Goal: Information Seeking & Learning: Learn about a topic

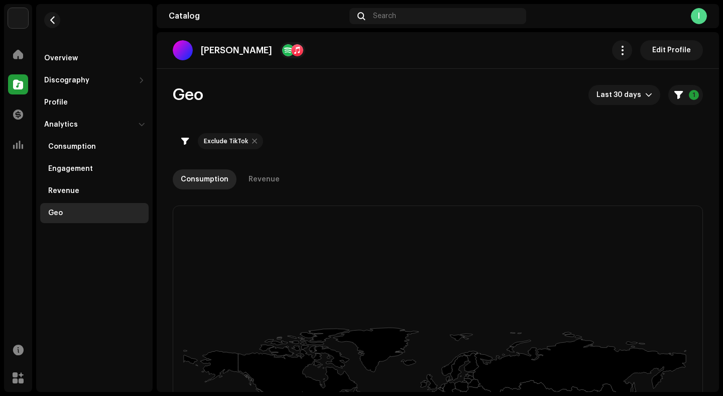
click at [63, 65] on div "Overview" at bounding box center [94, 58] width 108 height 20
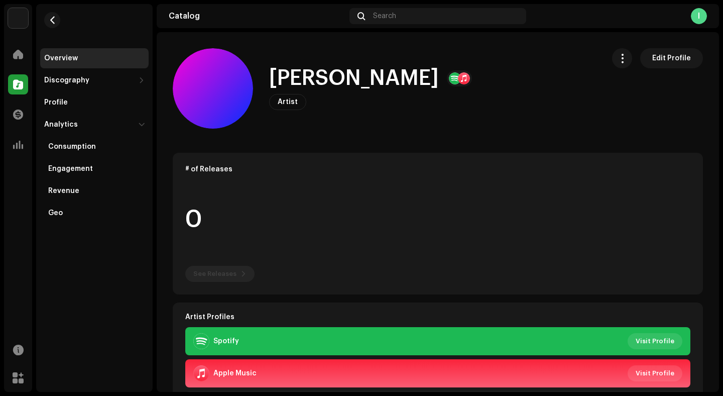
click at [70, 57] on div "Overview" at bounding box center [61, 58] width 34 height 8
click at [49, 101] on div "Profile" at bounding box center [56, 102] width 24 height 8
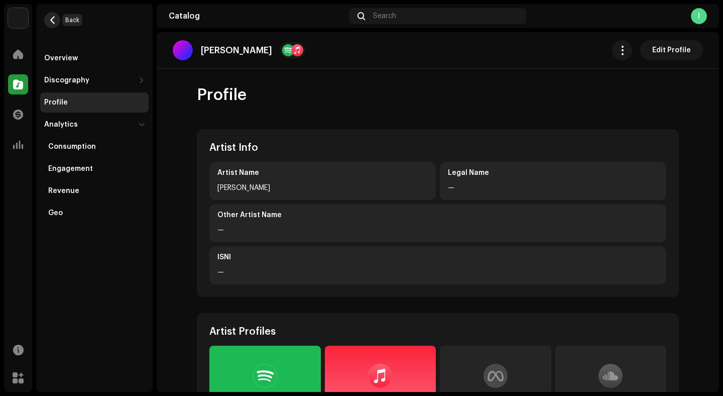
click at [55, 17] on span "button" at bounding box center [53, 20] width 8 height 8
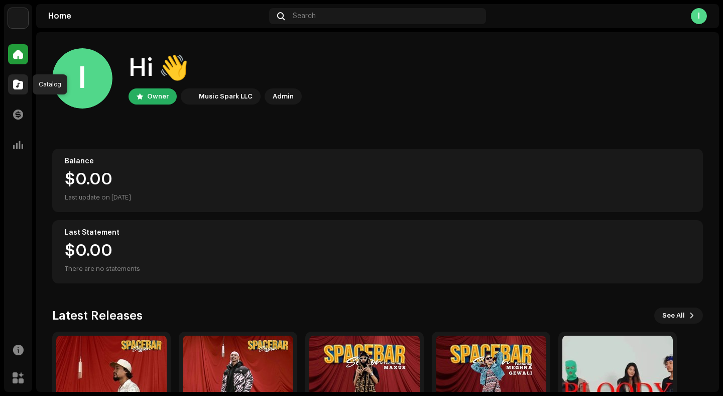
click at [22, 80] on span at bounding box center [18, 84] width 10 height 8
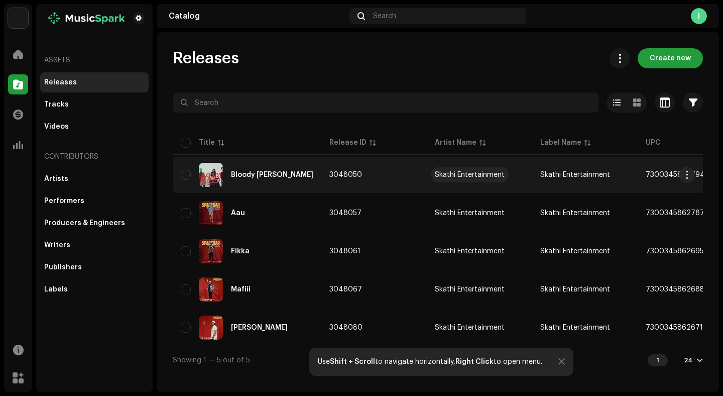
click at [449, 175] on div "Skathi Entertainment" at bounding box center [470, 174] width 70 height 7
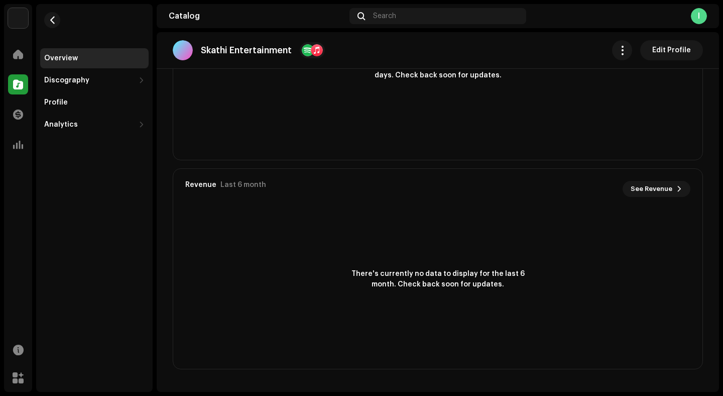
scroll to position [694, 0]
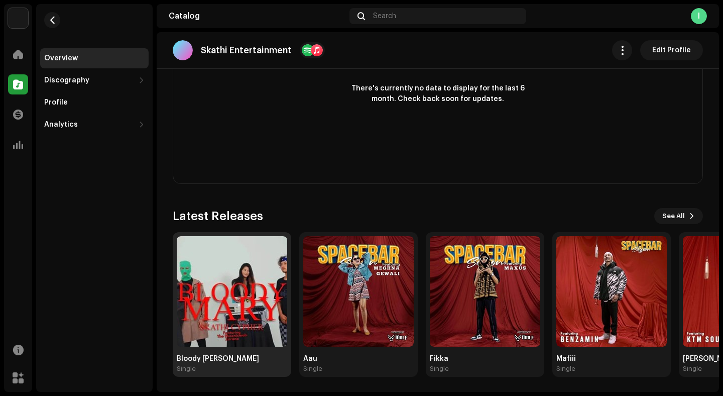
click at [228, 320] on img at bounding box center [232, 291] width 110 height 110
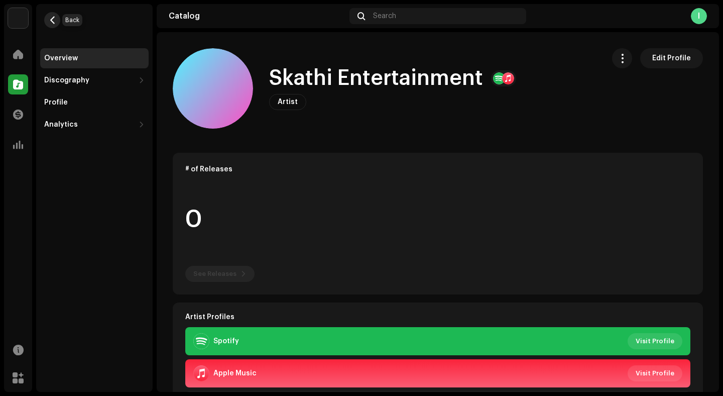
click at [56, 23] on button "button" at bounding box center [52, 20] width 16 height 16
click at [62, 100] on div "Profile" at bounding box center [56, 102] width 24 height 8
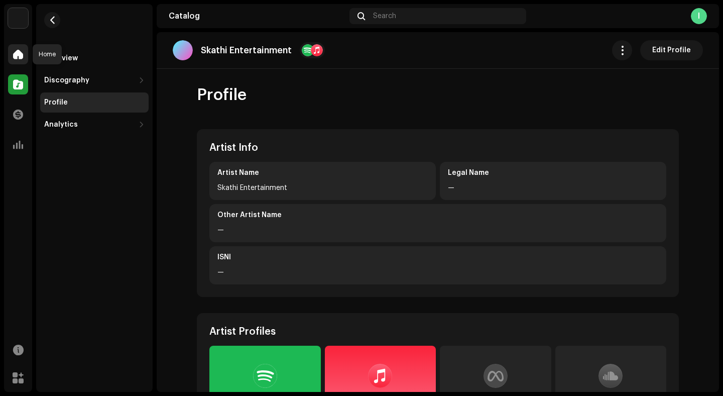
click at [24, 51] on div at bounding box center [18, 54] width 20 height 20
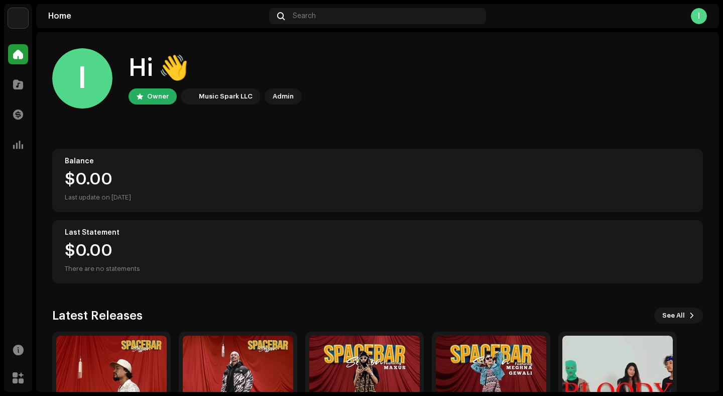
scroll to position [100, 0]
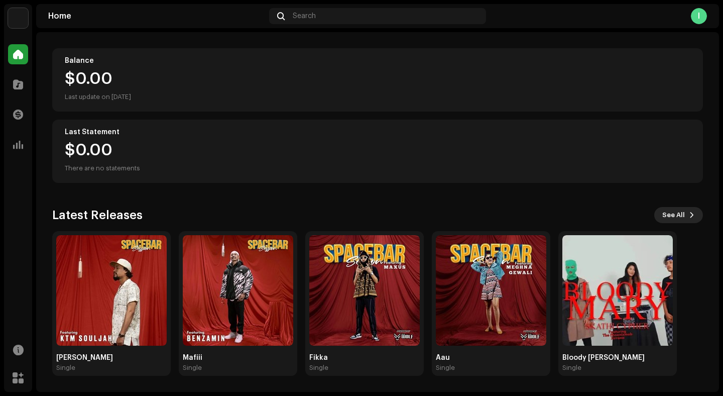
click at [680, 214] on button "See All" at bounding box center [678, 215] width 49 height 16
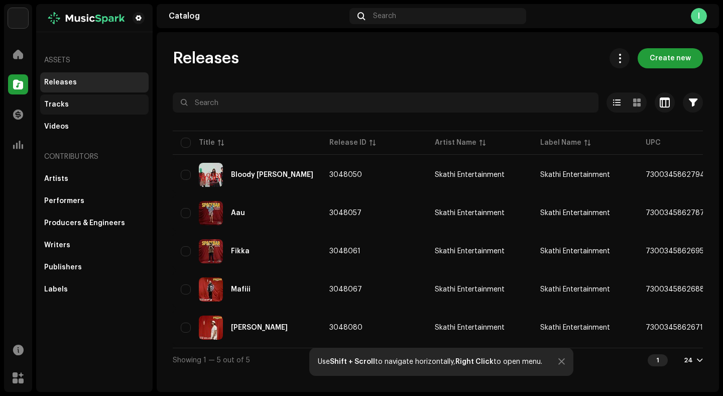
click at [56, 103] on div "Tracks" at bounding box center [56, 104] width 25 height 8
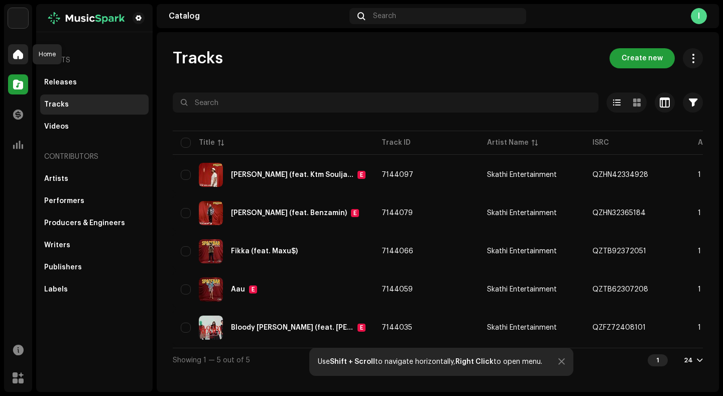
click at [21, 57] on span at bounding box center [18, 54] width 10 height 8
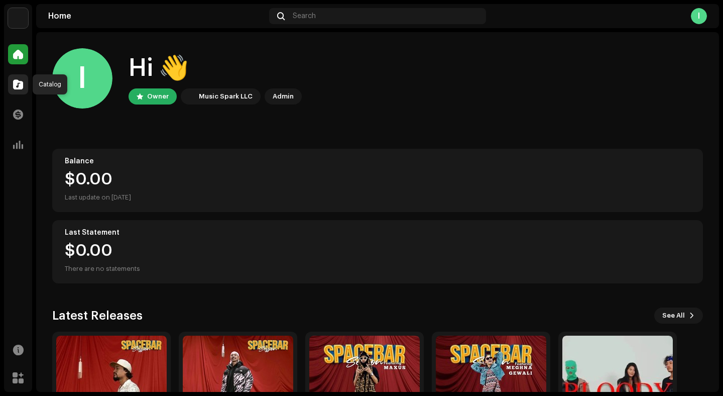
click at [20, 82] on span at bounding box center [18, 84] width 10 height 8
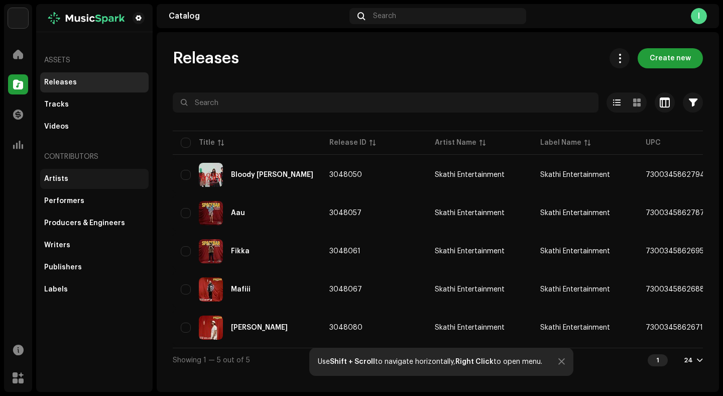
click at [58, 180] on div "Artists" at bounding box center [56, 179] width 24 height 8
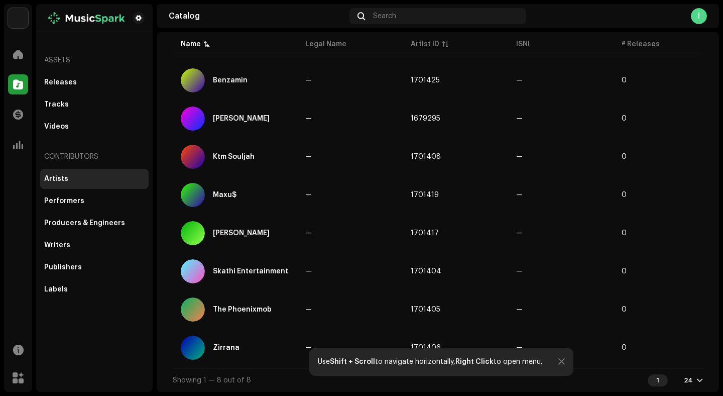
scroll to position [101, 0]
click at [697, 380] on div at bounding box center [700, 380] width 6 height 8
click at [661, 344] on div "48" at bounding box center [671, 341] width 41 height 20
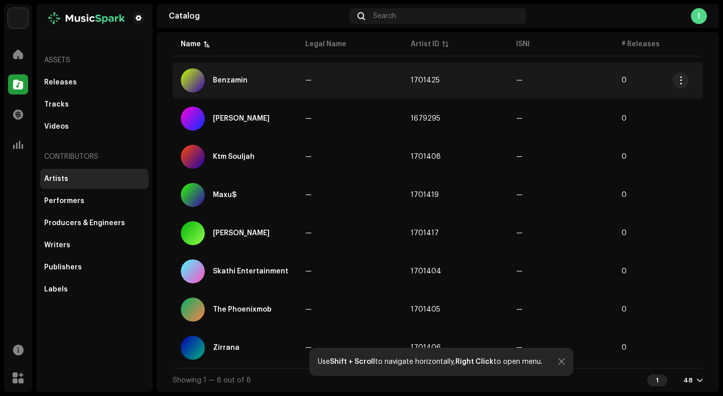
click at [221, 81] on div "Benzamin" at bounding box center [235, 80] width 108 height 24
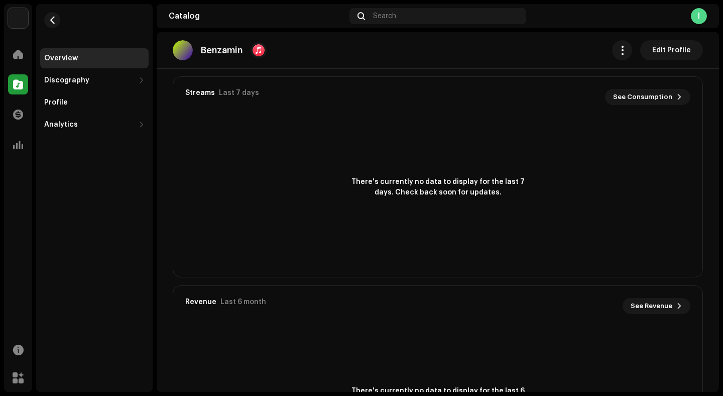
scroll to position [312, 0]
